Goal: Contribute content: Contribute content

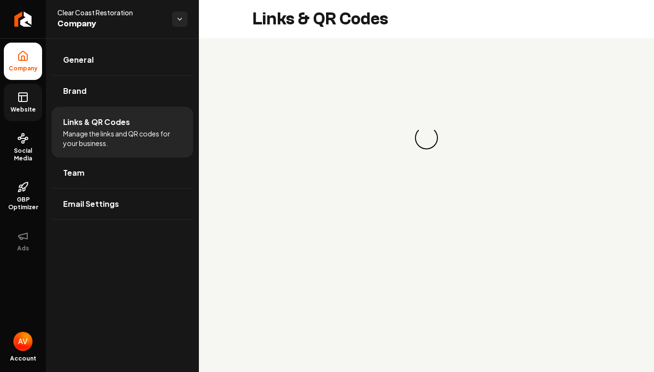
click at [16, 115] on link "Website" at bounding box center [23, 102] width 38 height 37
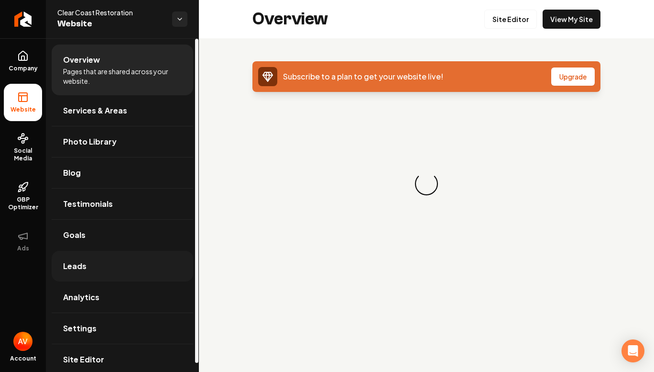
click at [87, 265] on link "Leads" at bounding box center [123, 266] width 142 height 31
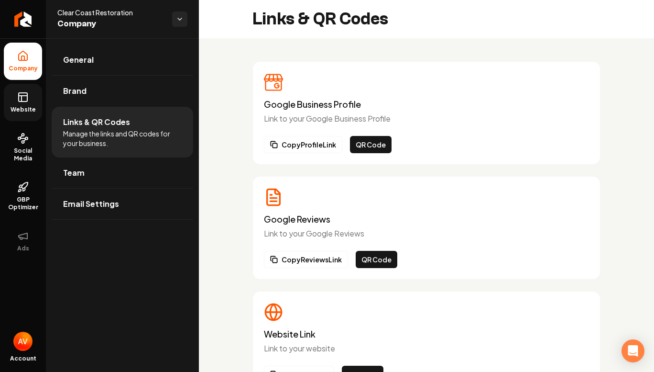
click at [17, 115] on link "Website" at bounding box center [23, 102] width 38 height 37
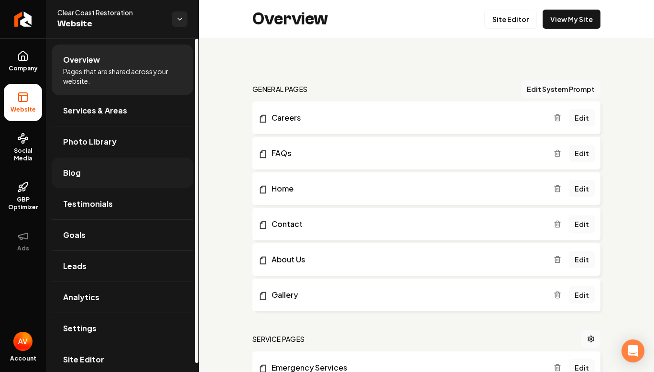
click at [82, 167] on link "Blog" at bounding box center [123, 172] width 142 height 31
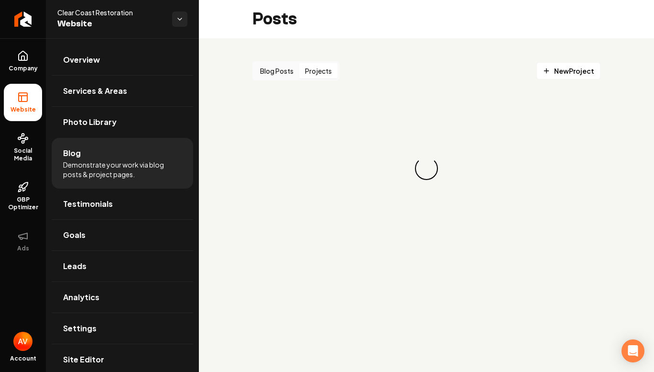
click at [313, 70] on button "Projects" at bounding box center [318, 70] width 38 height 15
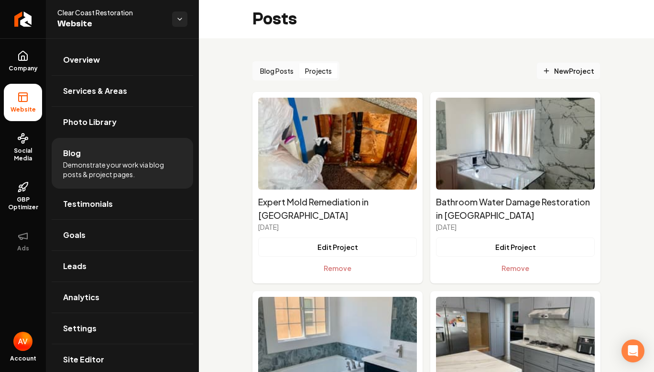
click at [537, 68] on link "New Project" at bounding box center [569, 70] width 64 height 17
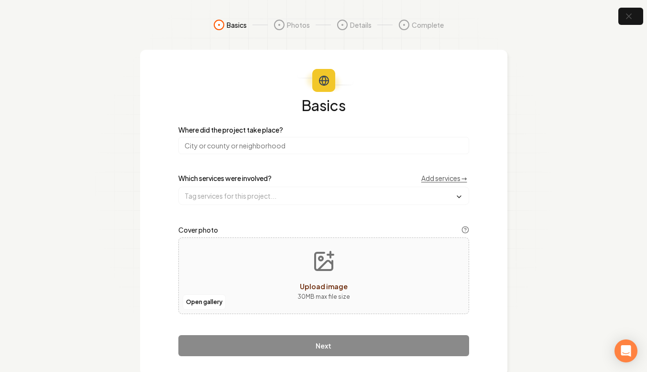
click at [296, 152] on input "search" at bounding box center [323, 145] width 291 height 17
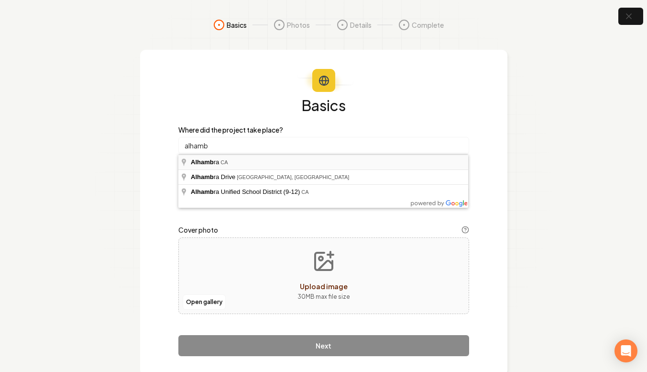
type input "[GEOGRAPHIC_DATA], [GEOGRAPHIC_DATA]"
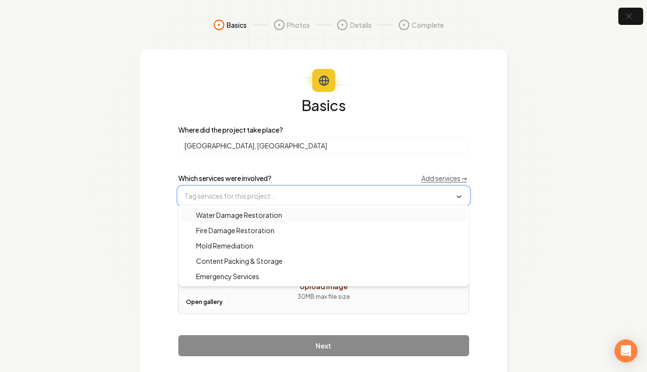
click at [238, 196] on input "text" at bounding box center [324, 195] width 290 height 17
click at [226, 212] on span "Water Damage Restoration" at bounding box center [234, 215] width 98 height 10
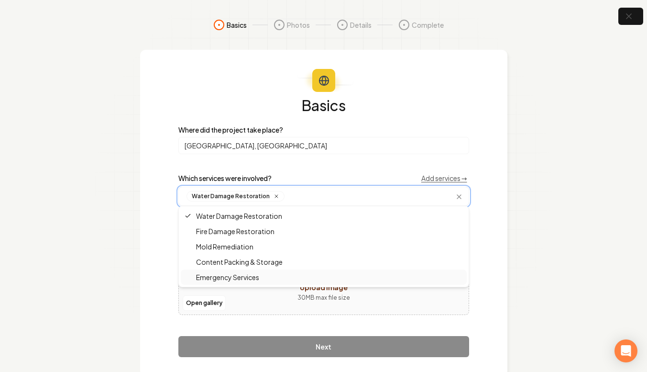
click at [224, 275] on span "Emergency Services" at bounding box center [222, 277] width 75 height 10
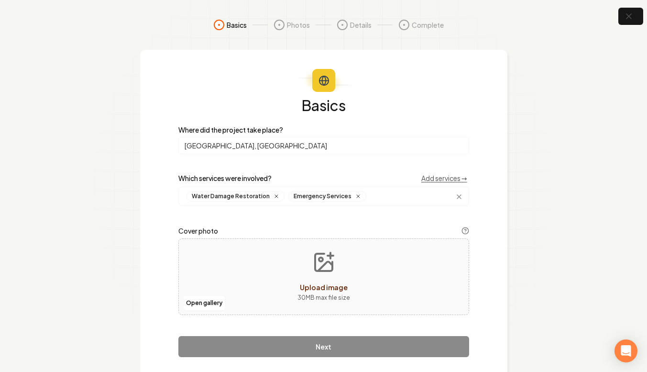
click at [283, 302] on div "Open gallery Upload image 30 MB max file size" at bounding box center [323, 276] width 291 height 77
type input "**********"
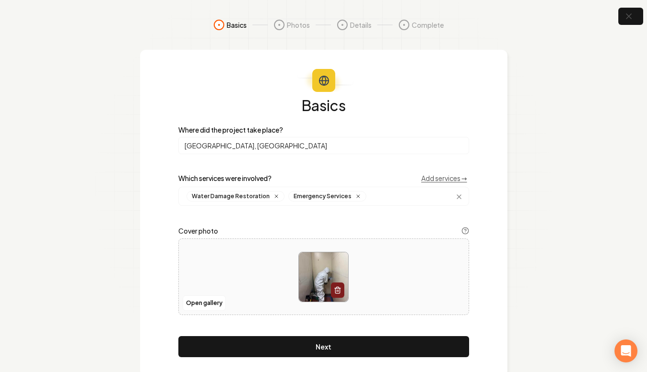
scroll to position [23, 0]
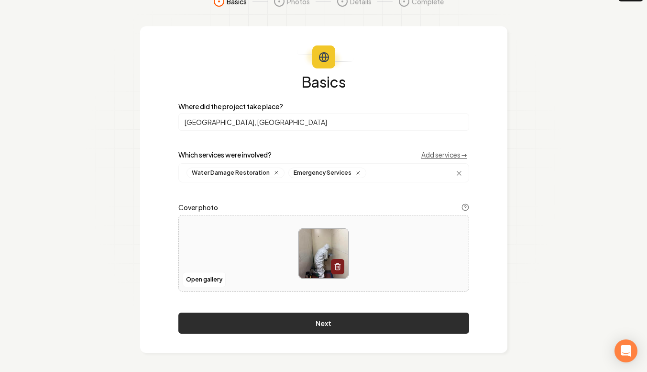
click at [330, 324] on button "Next" at bounding box center [323, 322] width 291 height 21
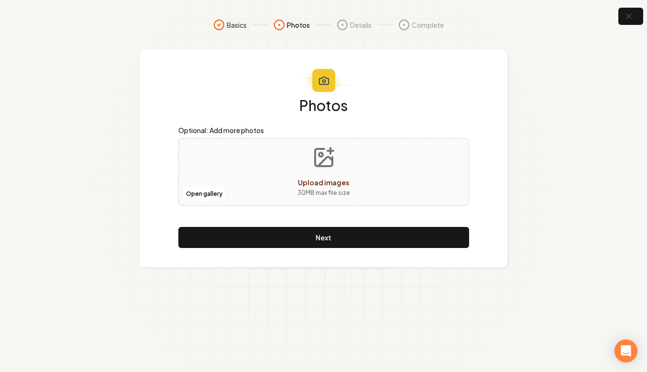
scroll to position [0, 0]
click at [308, 172] on button "Upload images 30 MB max file size" at bounding box center [327, 171] width 68 height 67
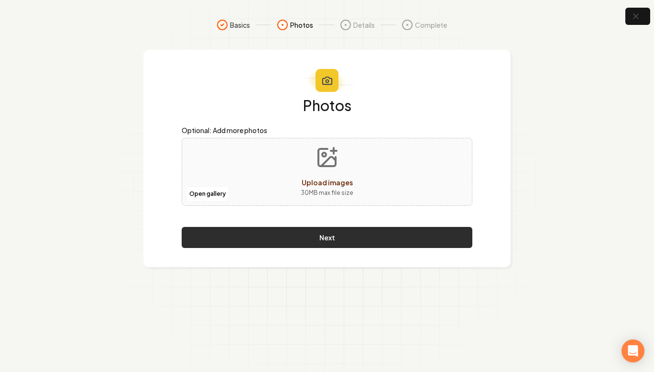
click at [429, 241] on button "Next" at bounding box center [327, 237] width 291 height 21
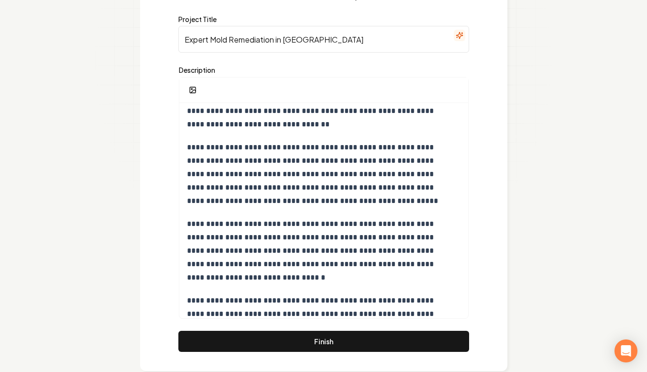
scroll to position [128, 0]
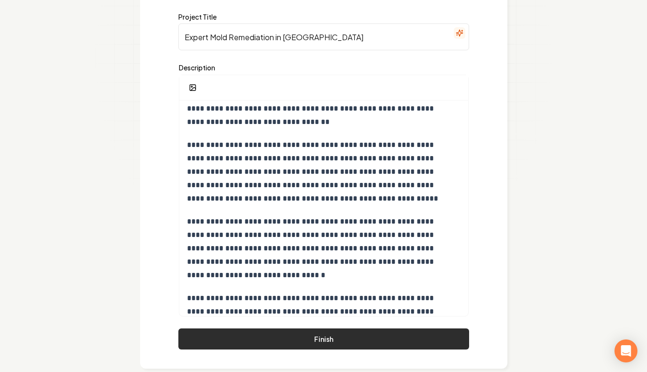
click at [309, 339] on button "Finish" at bounding box center [323, 338] width 291 height 21
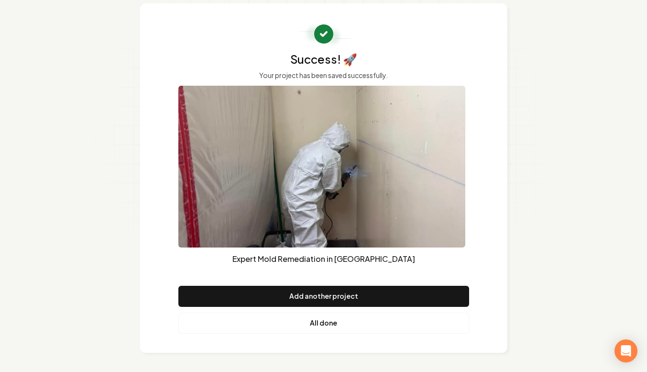
scroll to position [46, 0]
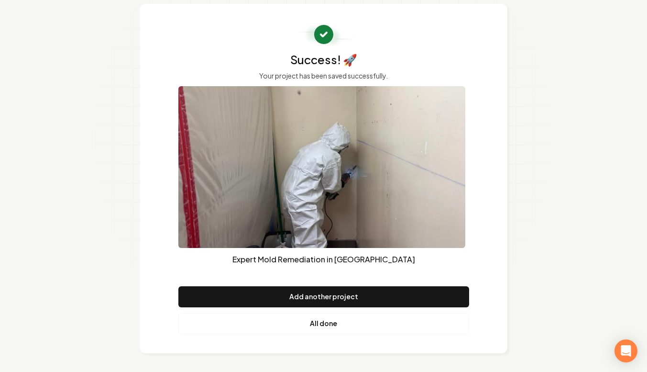
click at [301, 325] on link "All done" at bounding box center [323, 323] width 291 height 21
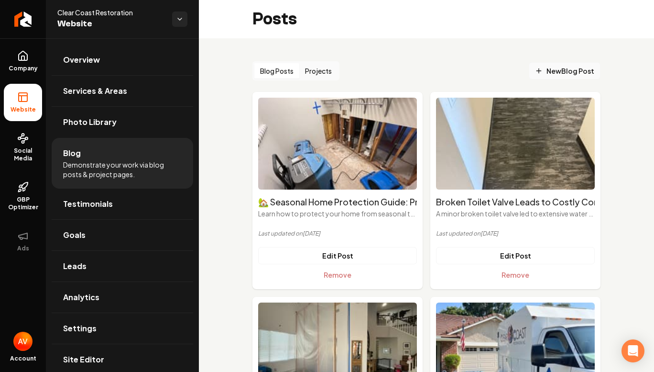
click at [535, 75] on span "New Blog Post" at bounding box center [564, 71] width 59 height 10
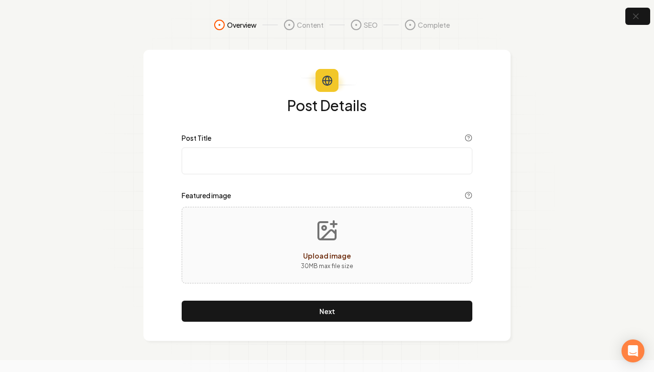
click at [344, 165] on input "Post Title" at bounding box center [327, 160] width 291 height 27
paste input "Top 5 Causes of Water Damage in [GEOGRAPHIC_DATA][US_STATE] Homes"
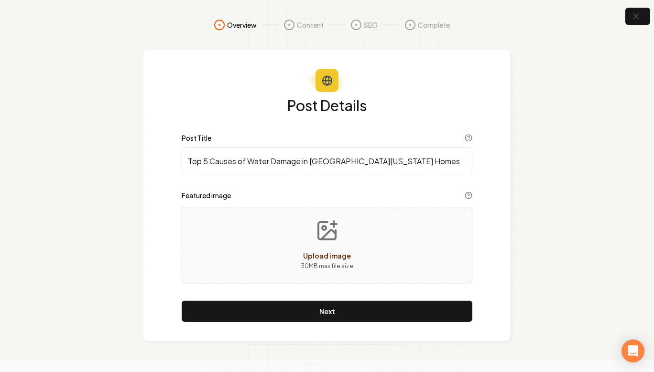
type input "Top 5 Causes of Water Damage in [GEOGRAPHIC_DATA][US_STATE] Homes"
click at [321, 232] on icon "Upload image" at bounding box center [327, 230] width 23 height 23
click at [322, 258] on span "Upload image" at bounding box center [327, 255] width 48 height 9
type input "**********"
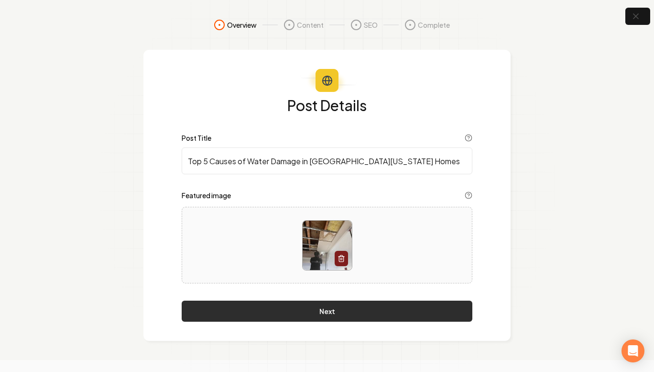
click at [393, 314] on button "Next" at bounding box center [327, 310] width 291 height 21
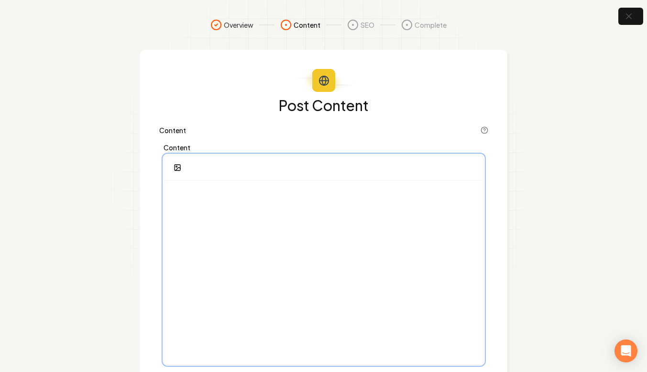
click at [216, 199] on p at bounding box center [324, 194] width 304 height 13
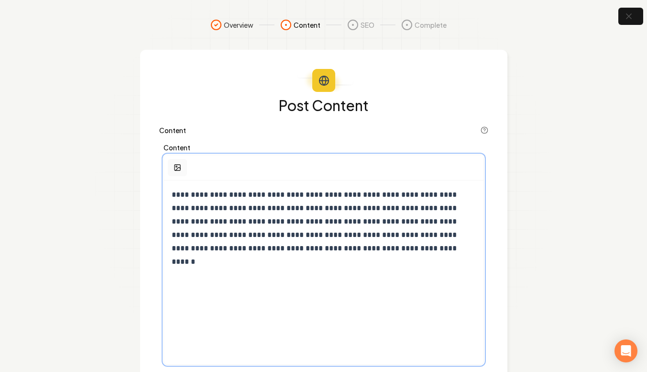
click at [177, 164] on icon "button" at bounding box center [178, 168] width 8 height 8
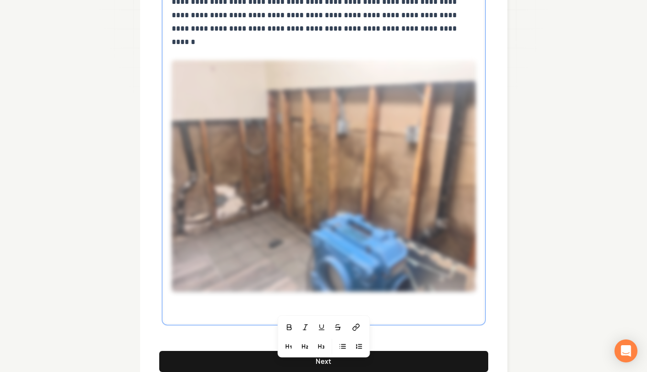
scroll to position [221, 0]
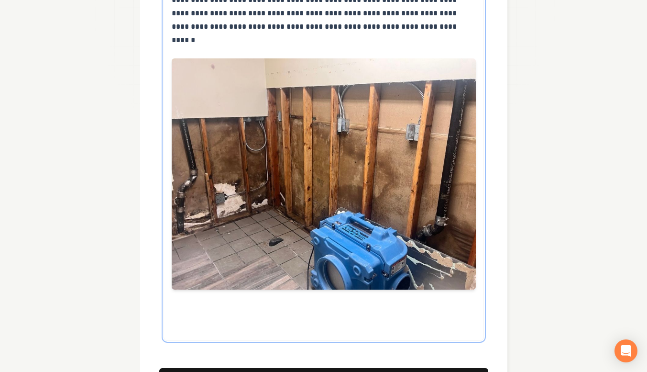
click at [222, 312] on div "**********" at bounding box center [323, 149] width 319 height 381
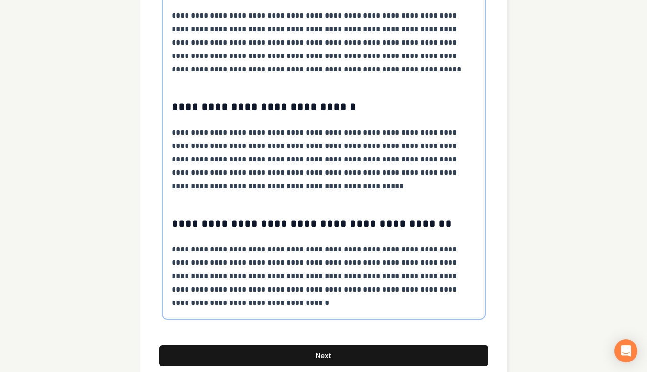
scroll to position [849, 0]
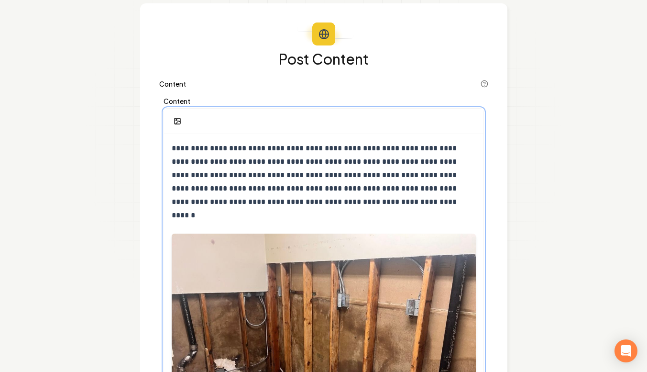
scroll to position [20, 0]
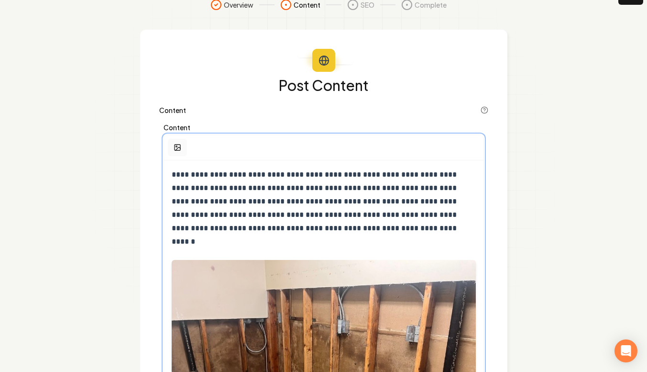
click at [178, 150] on rect "button" at bounding box center [178, 147] width 6 height 6
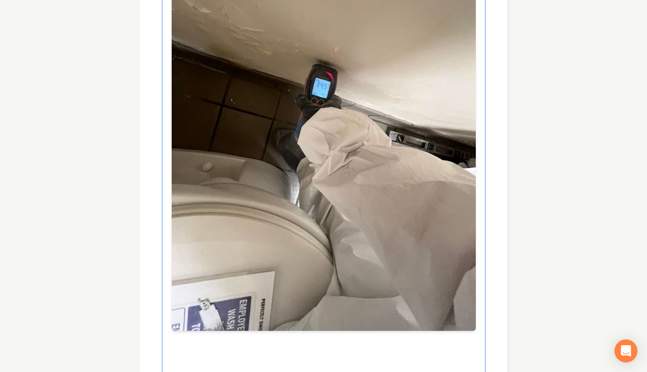
scroll to position [1233, 0]
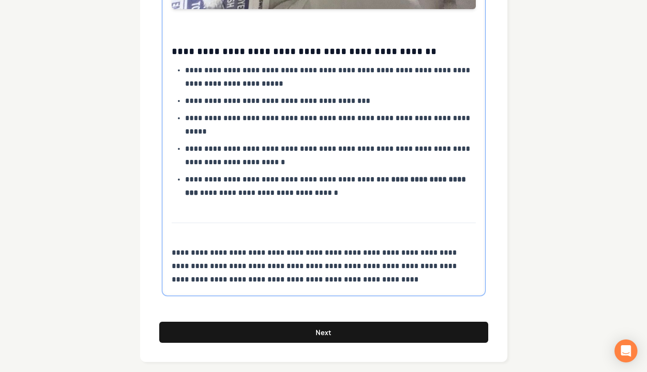
scroll to position [1516, 0]
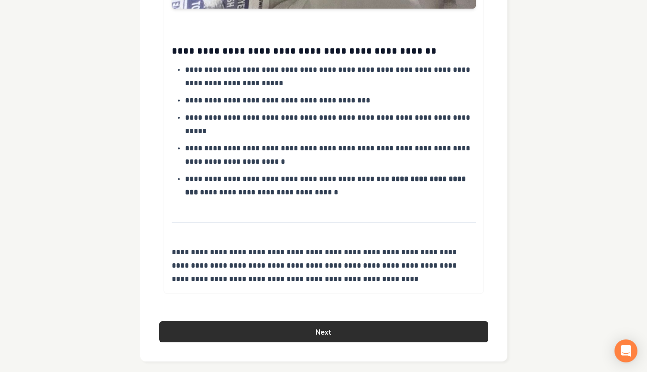
click at [220, 328] on button "Next" at bounding box center [323, 331] width 329 height 21
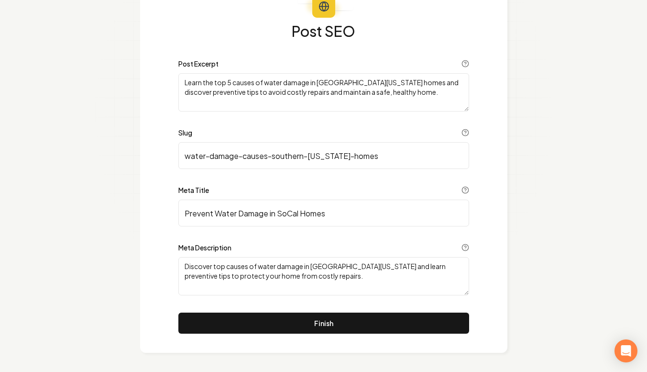
scroll to position [74, 0]
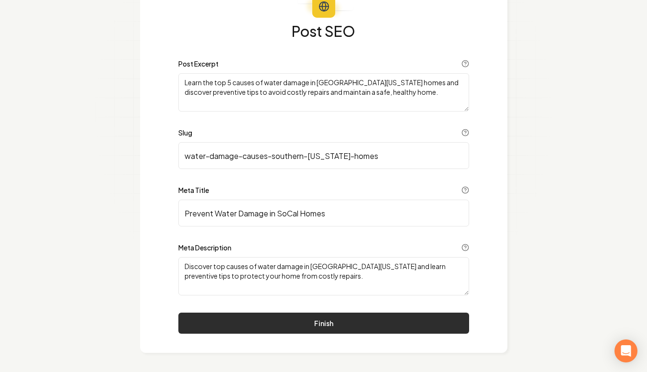
click at [220, 329] on button "Finish" at bounding box center [323, 322] width 291 height 21
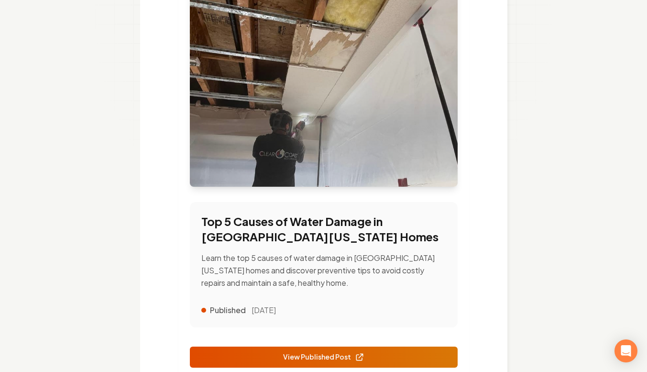
scroll to position [167, 0]
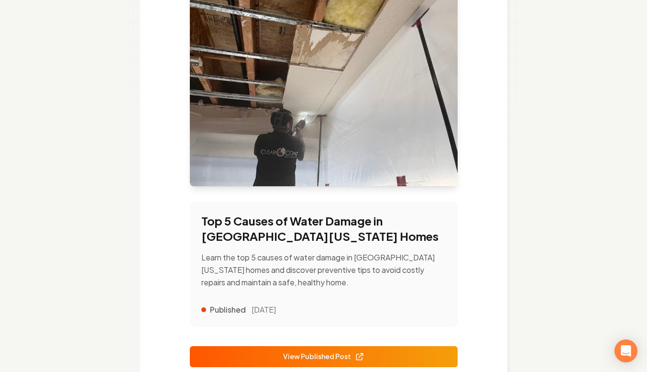
click at [292, 354] on span "View Published Post" at bounding box center [323, 356] width 81 height 10
